Goal: Check status: Check status

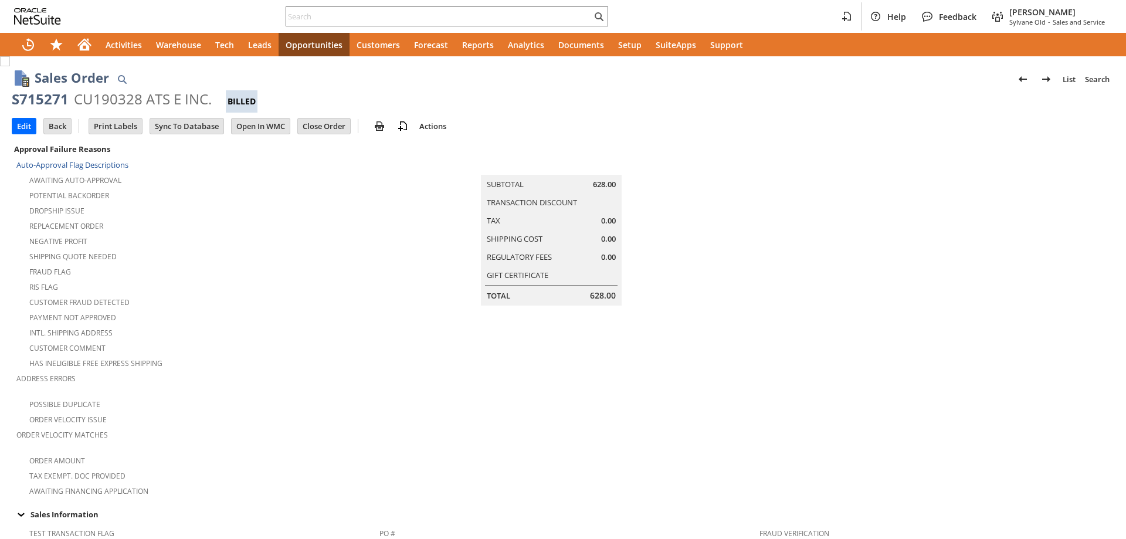
scroll to position [645, 0]
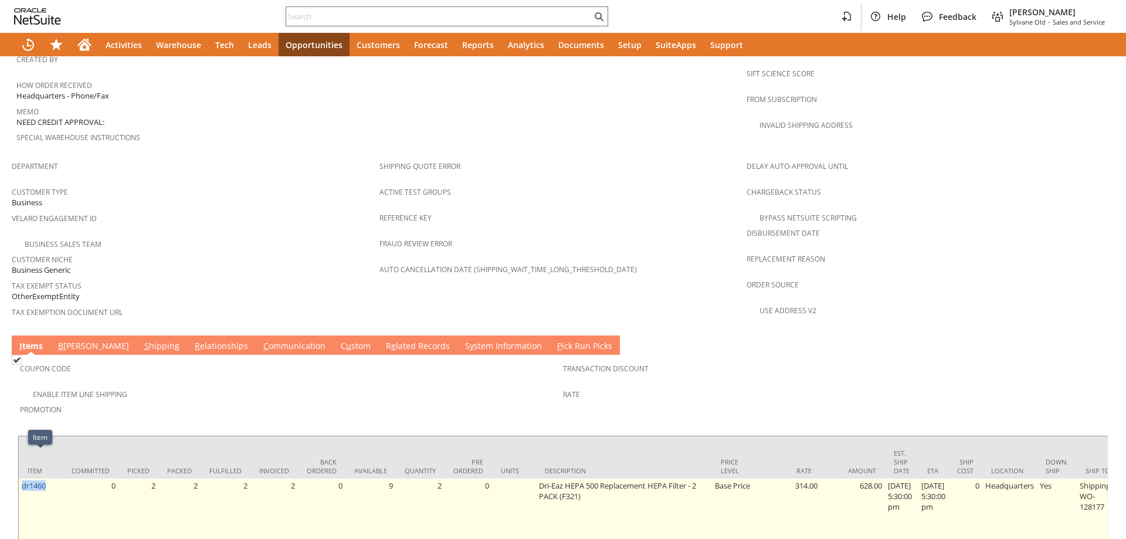
drag, startPoint x: 52, startPoint y: 458, endPoint x: 21, endPoint y: 467, distance: 32.9
click at [21, 478] on td "dr1460" at bounding box center [41, 511] width 44 height 67
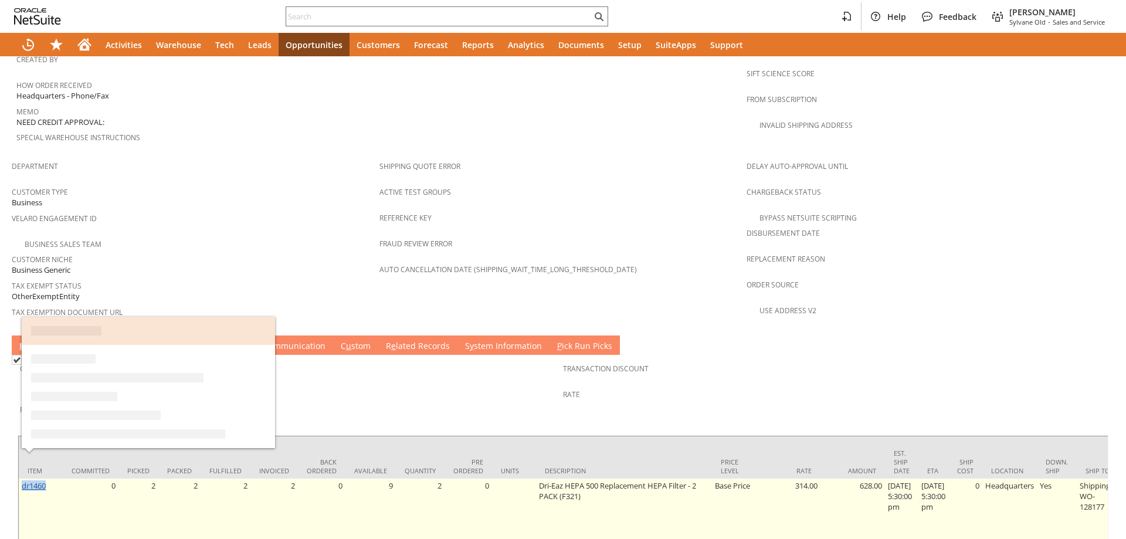
copy link "dr1460"
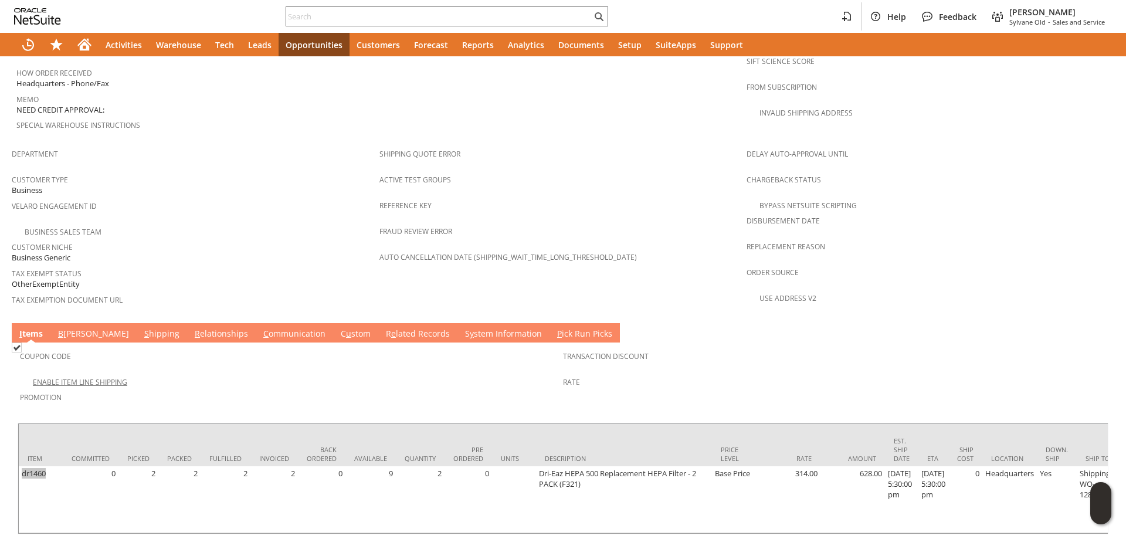
scroll to position [676, 0]
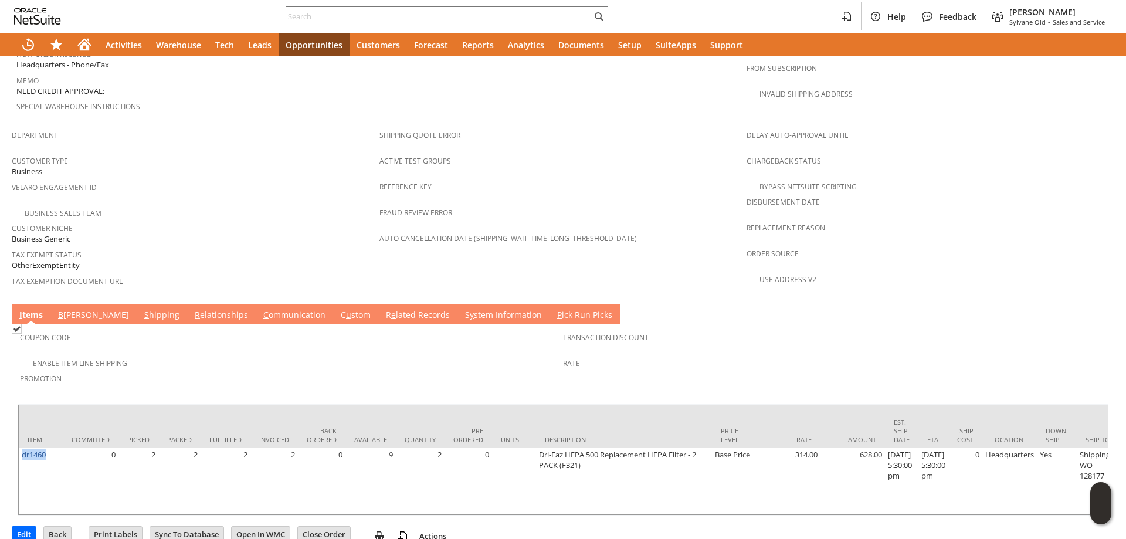
click at [63, 309] on span "B" at bounding box center [60, 314] width 5 height 11
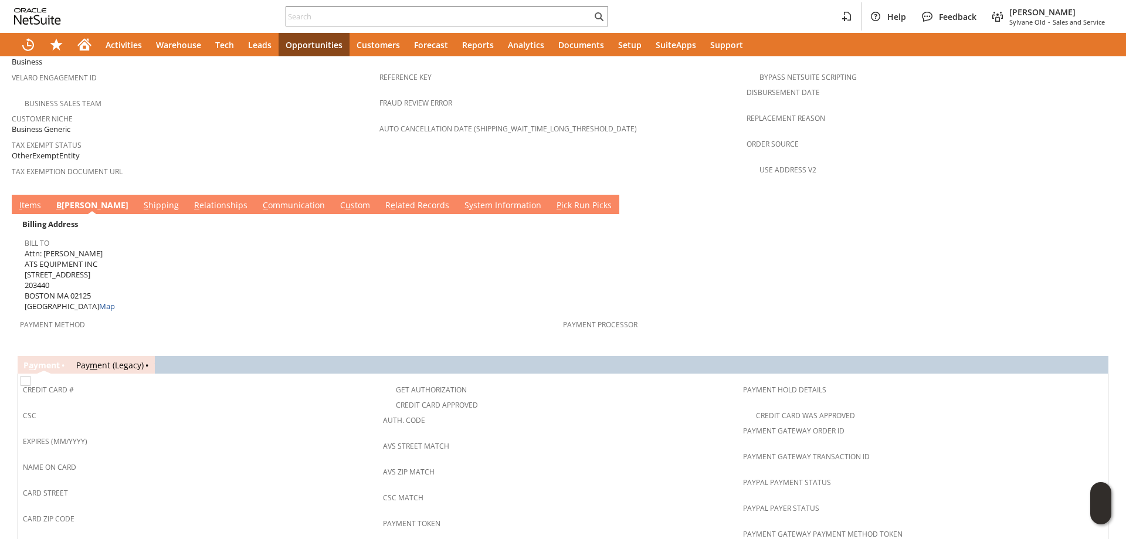
scroll to position [793, 0]
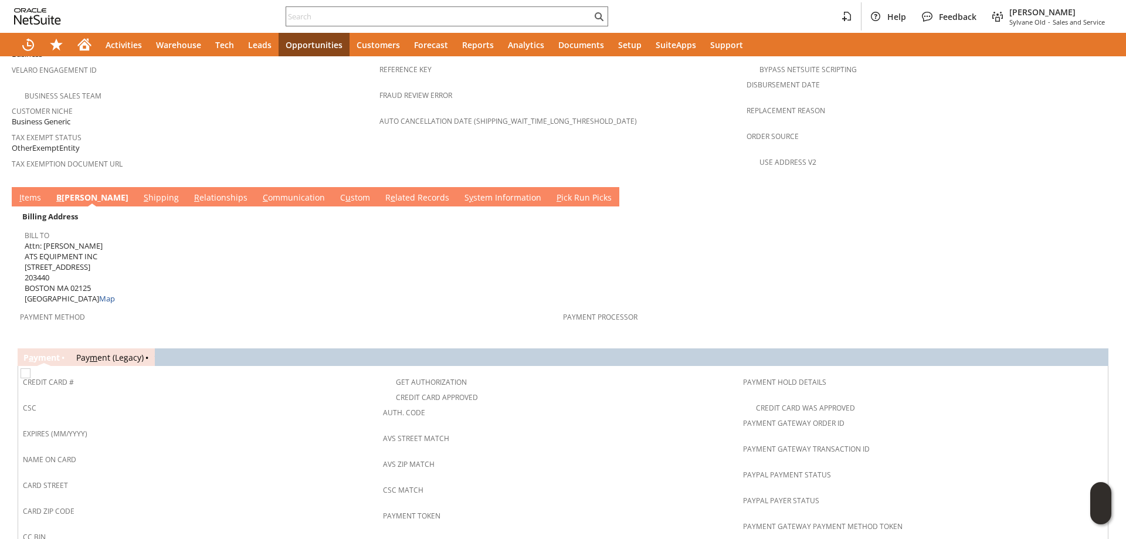
click at [29, 240] on span "Attn: [PERSON_NAME] ATS EQUIPMENT INC [STREET_ADDRESS] Map" at bounding box center [70, 272] width 90 height 64
click at [87, 240] on span "Attn: [PERSON_NAME] ATS EQUIPMENT INC [STREET_ADDRESS] Map" at bounding box center [70, 272] width 90 height 64
drag, startPoint x: 87, startPoint y: 231, endPoint x: 30, endPoint y: 229, distance: 57.5
click at [30, 240] on span "Attn: [PERSON_NAME] ATS EQUIPMENT INC [STREET_ADDRESS] Map" at bounding box center [70, 272] width 90 height 64
drag, startPoint x: 30, startPoint y: 229, endPoint x: 88, endPoint y: 228, distance: 58.1
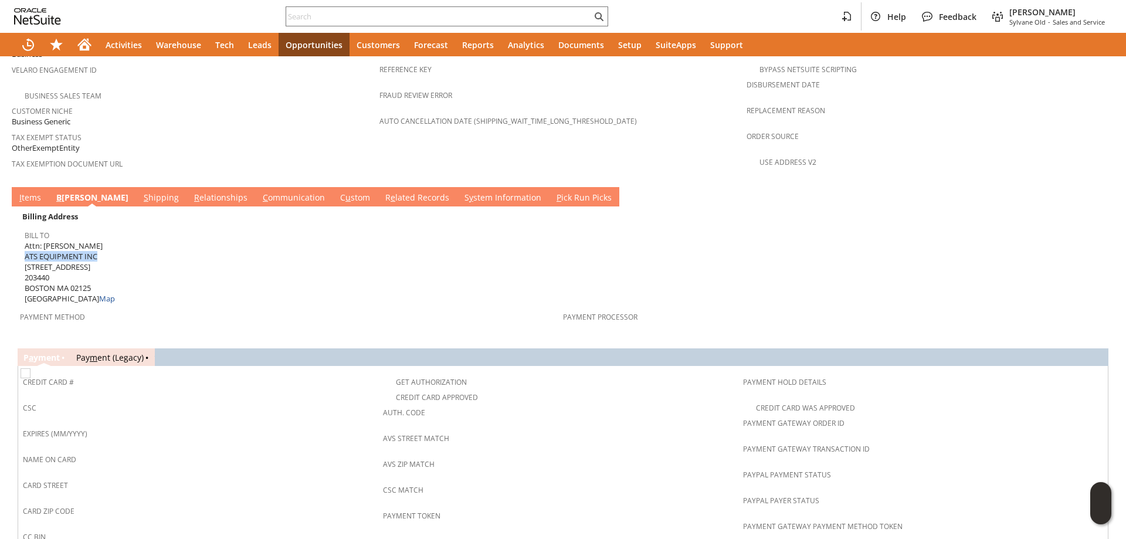
click at [88, 240] on span "Attn: [PERSON_NAME] ATS EQUIPMENT INC [STREET_ADDRESS] Map" at bounding box center [70, 272] width 90 height 64
copy span "ATS EQUIPMENT INC"
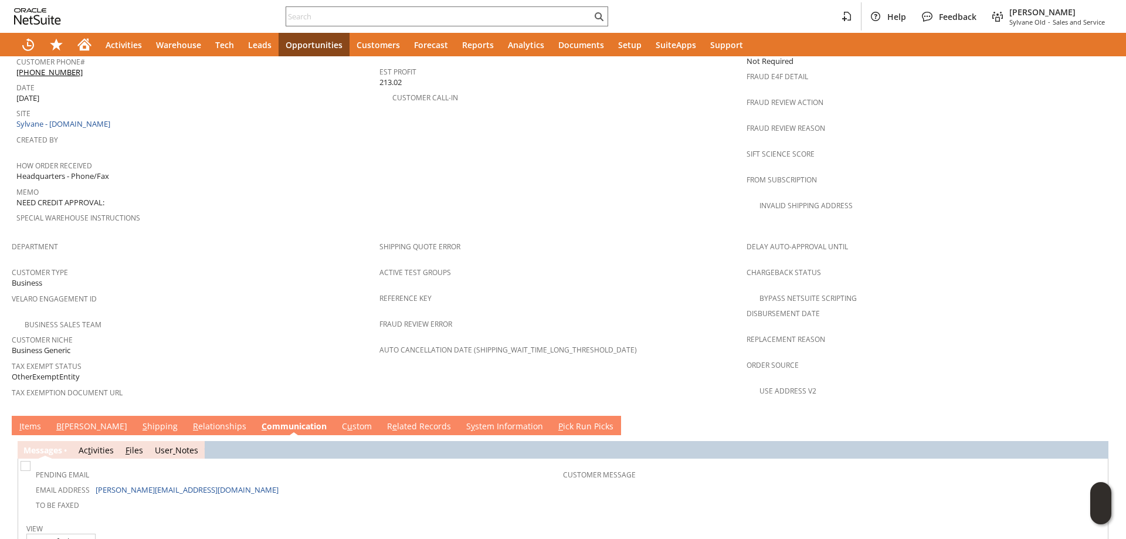
scroll to position [440, 0]
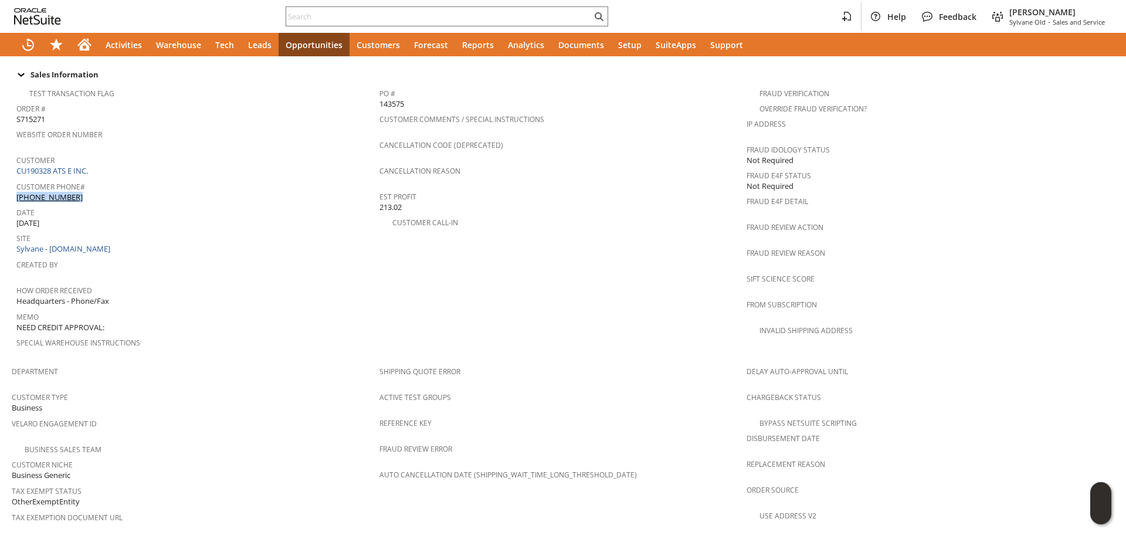
drag, startPoint x: 89, startPoint y: 174, endPoint x: 91, endPoint y: 184, distance: 9.8
click at [91, 184] on div "Customer Phone# [PHONE_NUMBER]" at bounding box center [194, 190] width 357 height 25
copy div "[PHONE_NUMBER]"
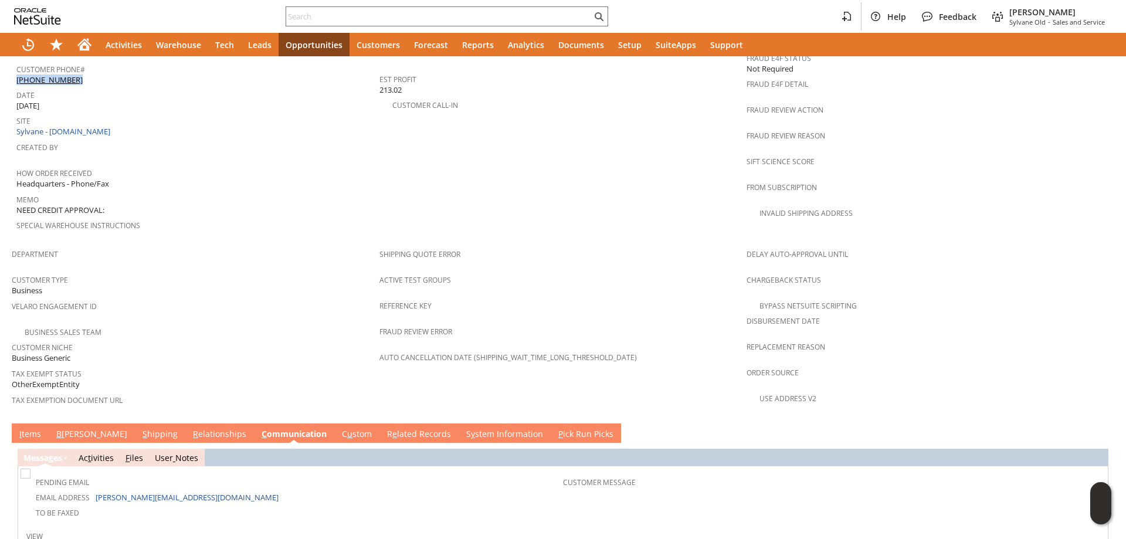
drag, startPoint x: 73, startPoint y: 407, endPoint x: 81, endPoint y: 403, distance: 8.7
click at [73, 428] on link "B [PERSON_NAME]" at bounding box center [91, 434] width 77 height 13
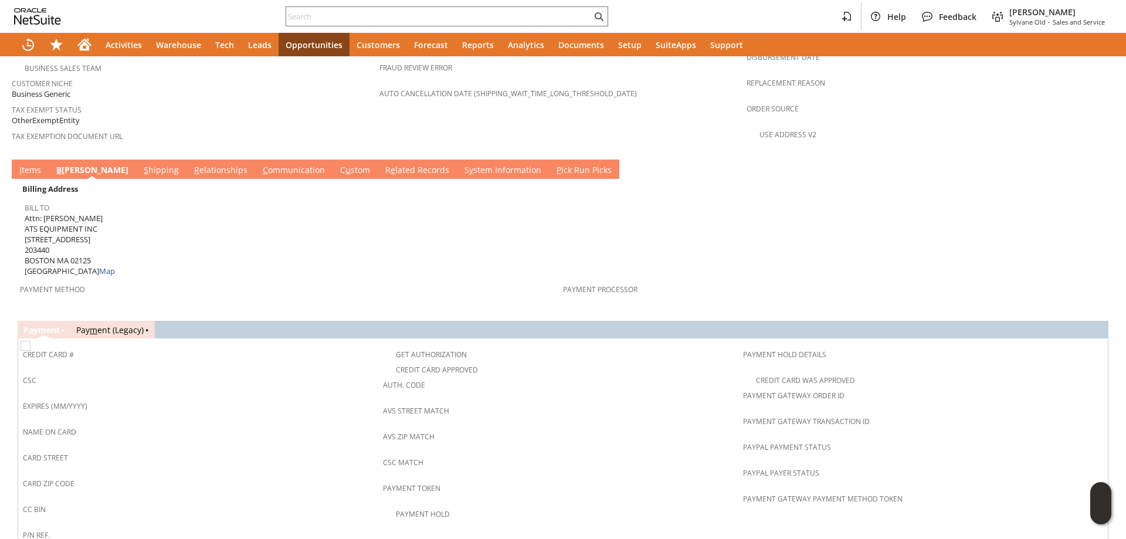
scroll to position [850, 0]
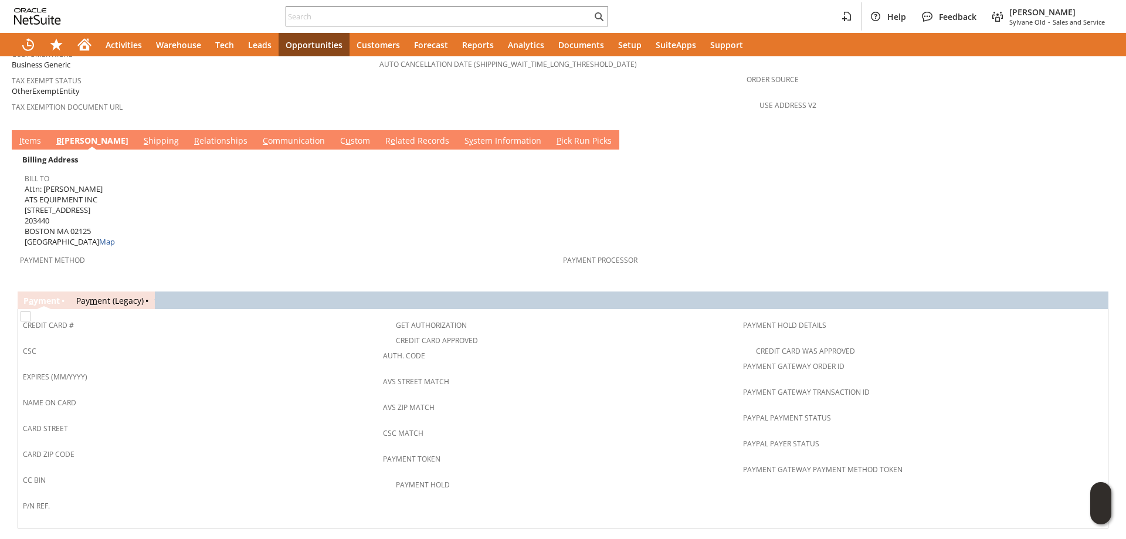
click at [107, 295] on link "Pay m ent (Legacy)" at bounding box center [109, 300] width 67 height 11
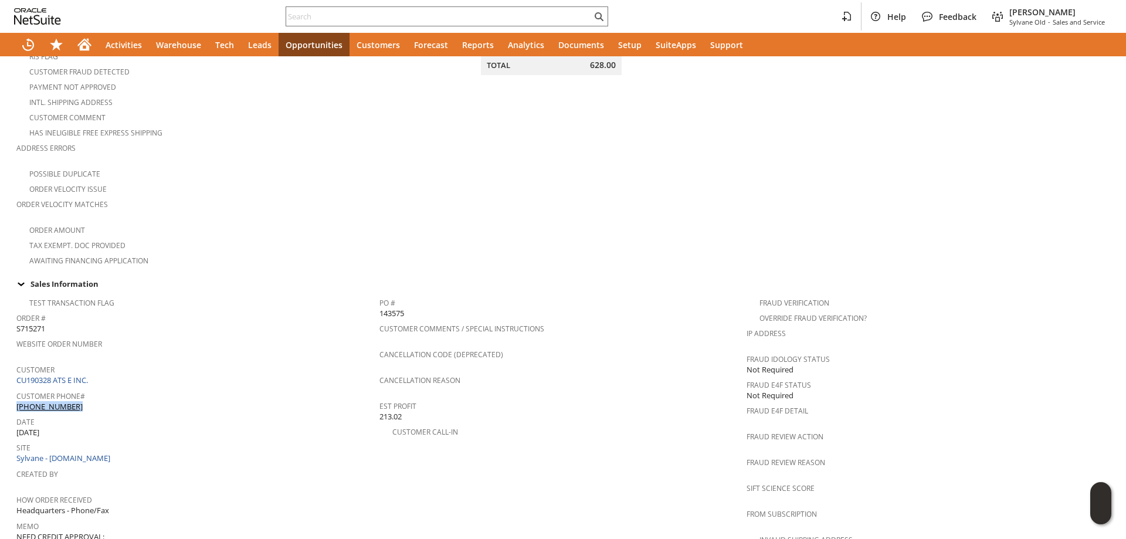
scroll to position [410, 0]
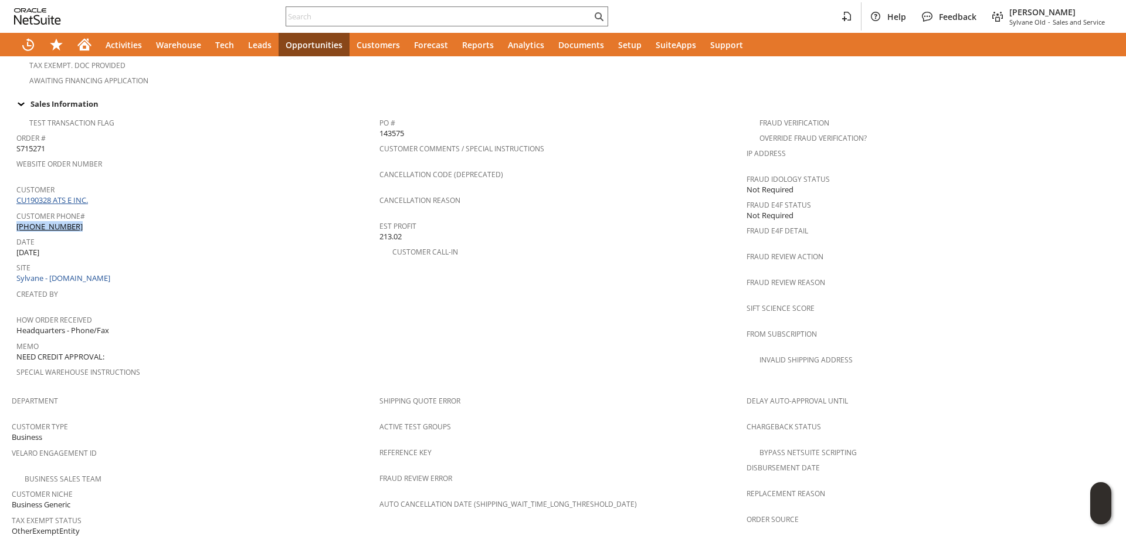
click at [80, 195] on link "CU190328 ATS E INC." at bounding box center [53, 200] width 74 height 11
